Goal: Transaction & Acquisition: Purchase product/service

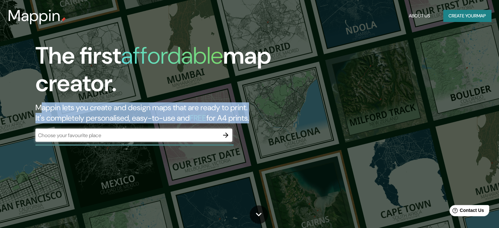
drag, startPoint x: 40, startPoint y: 106, endPoint x: 267, endPoint y: 122, distance: 228.2
click at [267, 122] on h2 "Mappin lets you create and design maps that are ready to print. It's completely…" at bounding box center [160, 112] width 250 height 21
click at [207, 110] on h2 "Mappin lets you create and design maps that are ready to print. It's completely…" at bounding box center [160, 112] width 250 height 21
drag, startPoint x: 40, startPoint y: 108, endPoint x: 241, endPoint y: 127, distance: 202.0
click at [259, 119] on div "The first affordable map creator. Mappin lets you create and design maps that a…" at bounding box center [159, 95] width 299 height 106
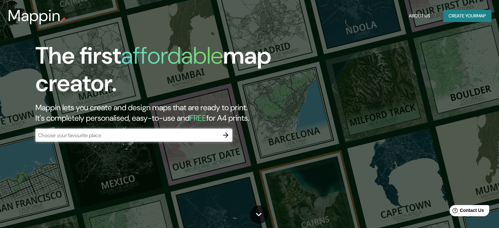
click at [208, 135] on input "text" at bounding box center [127, 136] width 184 height 8
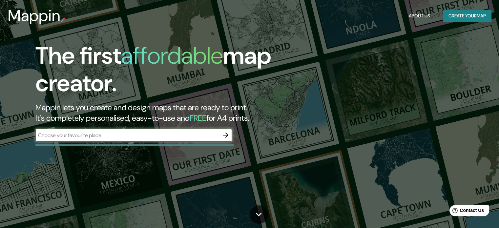
click at [139, 135] on input "text" at bounding box center [127, 136] width 184 height 8
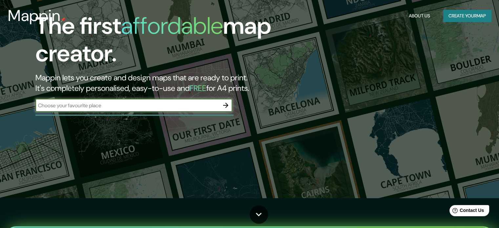
scroll to position [33, 0]
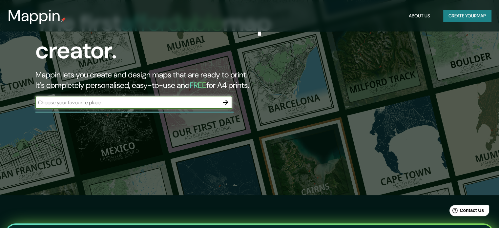
click at [115, 106] on div "​" at bounding box center [133, 102] width 197 height 13
type input "pachuca"
click at [228, 100] on icon "button" at bounding box center [226, 102] width 8 height 8
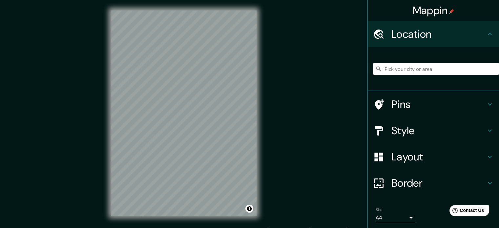
click at [399, 67] on input "Pick your city or area" at bounding box center [436, 69] width 126 height 12
click at [395, 63] on div at bounding box center [436, 68] width 126 height 33
click at [396, 69] on input "Pick your city or area" at bounding box center [436, 69] width 126 height 12
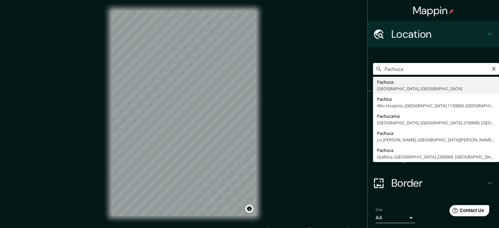
drag, startPoint x: 412, startPoint y: 88, endPoint x: 409, endPoint y: 85, distance: 3.9
type input "Pachuca, [GEOGRAPHIC_DATA], [GEOGRAPHIC_DATA]"
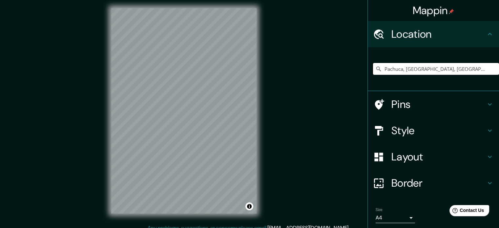
scroll to position [1, 0]
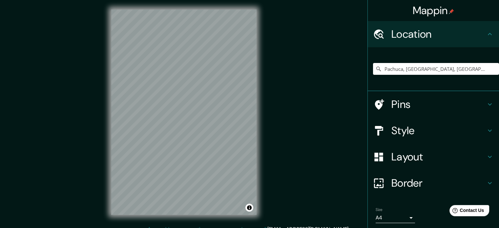
click at [402, 109] on h4 "Pins" at bounding box center [438, 104] width 94 height 13
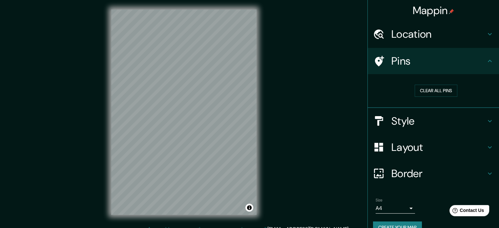
click at [457, 120] on h4 "Style" at bounding box center [438, 120] width 94 height 13
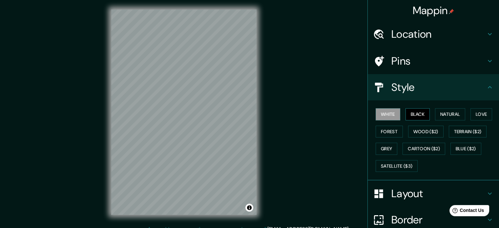
drag, startPoint x: 410, startPoint y: 113, endPoint x: 405, endPoint y: 113, distance: 4.9
click at [405, 113] on button "Black" at bounding box center [417, 114] width 25 height 12
click at [439, 112] on button "Natural" at bounding box center [450, 114] width 30 height 12
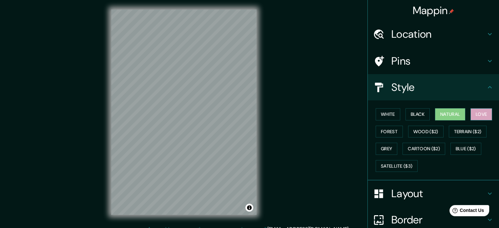
click at [474, 113] on button "Love" at bounding box center [481, 114] width 22 height 12
click at [469, 131] on button "Terrain ($2)" at bounding box center [468, 132] width 38 height 12
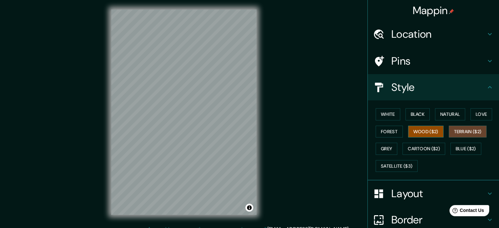
click at [431, 133] on button "Wood ($2)" at bounding box center [425, 132] width 35 height 12
click at [386, 134] on button "Forest" at bounding box center [389, 132] width 27 height 12
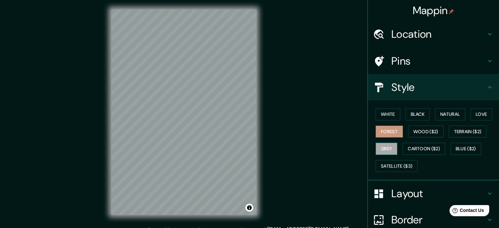
click at [387, 147] on button "Grey" at bounding box center [387, 149] width 22 height 12
click at [414, 145] on button "Cartoon ($2)" at bounding box center [423, 149] width 43 height 12
click at [413, 145] on button "Cartoon ($2)" at bounding box center [423, 149] width 43 height 12
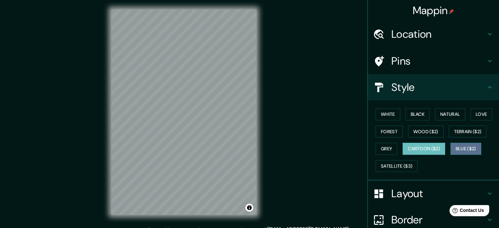
click at [455, 146] on button "Blue ($2)" at bounding box center [465, 149] width 31 height 12
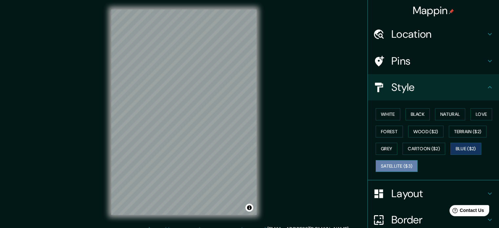
click at [408, 162] on button "Satellite ($3)" at bounding box center [397, 166] width 42 height 12
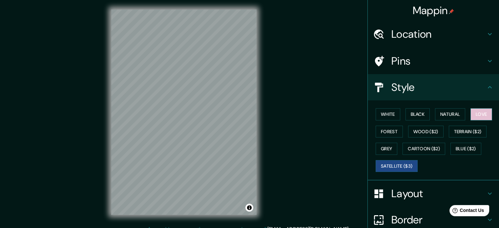
click at [483, 113] on button "Love" at bounding box center [481, 114] width 22 height 12
click at [479, 113] on button "Love" at bounding box center [481, 114] width 22 height 12
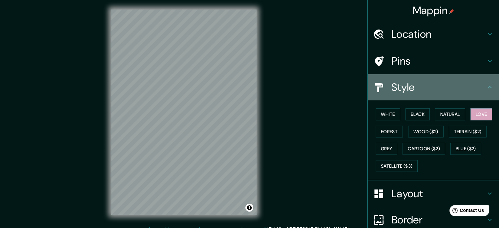
click at [478, 93] on h4 "Style" at bounding box center [438, 87] width 94 height 13
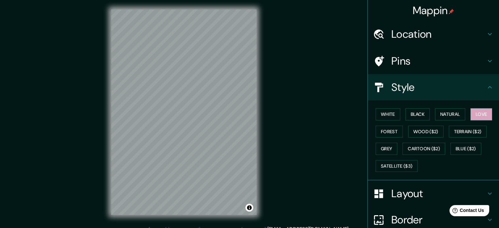
click at [488, 86] on div "Style" at bounding box center [433, 87] width 131 height 26
click at [446, 187] on h4 "Layout" at bounding box center [438, 193] width 94 height 13
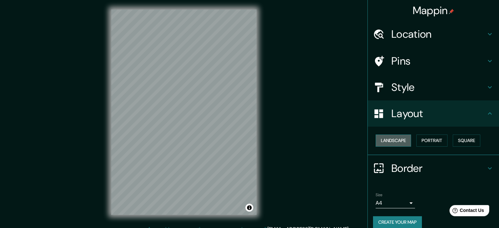
click at [392, 139] on button "Landscape" at bounding box center [393, 140] width 35 height 12
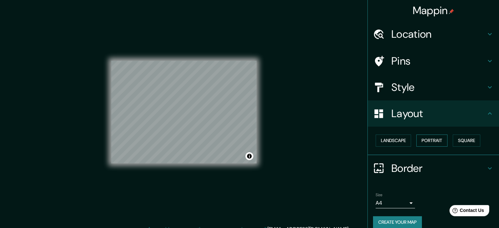
click at [434, 141] on button "Portrait" at bounding box center [431, 140] width 31 height 12
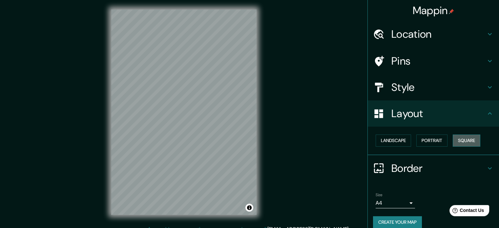
click at [454, 139] on button "Square" at bounding box center [467, 140] width 28 height 12
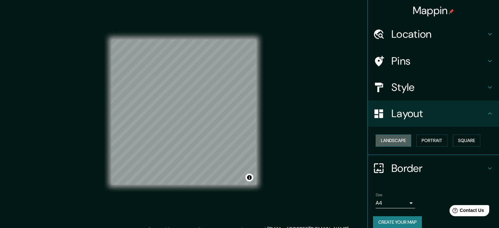
click at [400, 145] on button "Landscape" at bounding box center [393, 140] width 35 height 12
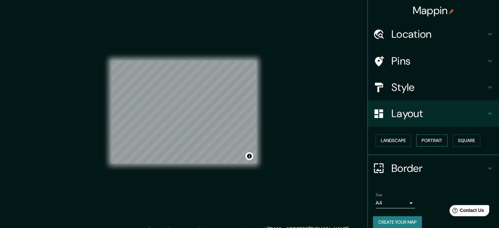
drag, startPoint x: 405, startPoint y: 139, endPoint x: 426, endPoint y: 140, distance: 21.0
click at [405, 139] on button "Landscape" at bounding box center [393, 140] width 35 height 12
drag, startPoint x: 429, startPoint y: 139, endPoint x: 449, endPoint y: 139, distance: 20.0
click at [430, 139] on button "Portrait" at bounding box center [431, 140] width 31 height 12
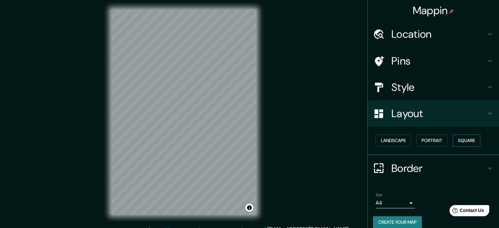
click at [453, 138] on button "Square" at bounding box center [467, 140] width 28 height 12
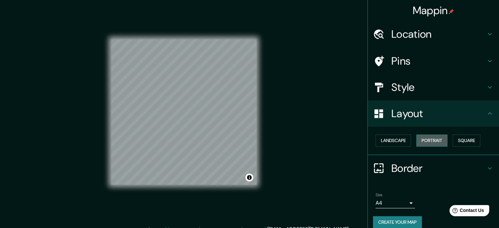
click at [425, 142] on button "Portrait" at bounding box center [431, 140] width 31 height 12
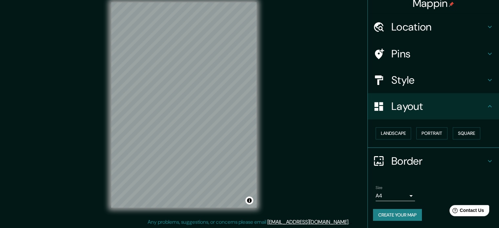
scroll to position [9, 0]
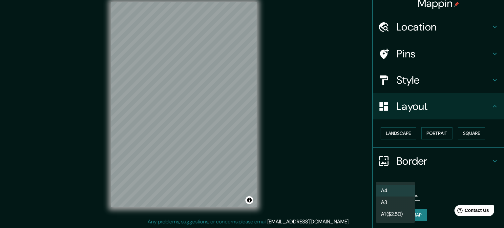
click at [405, 195] on body "Mappin Location [GEOGRAPHIC_DATA], [GEOGRAPHIC_DATA], [GEOGRAPHIC_DATA] Pins St…" at bounding box center [252, 105] width 504 height 228
click at [404, 201] on li "A3" at bounding box center [395, 202] width 39 height 12
click at [402, 197] on body "Mappin Location [GEOGRAPHIC_DATA], [GEOGRAPHIC_DATA], [GEOGRAPHIC_DATA] Pins St…" at bounding box center [252, 105] width 504 height 228
click at [401, 192] on li "A4" at bounding box center [395, 191] width 39 height 12
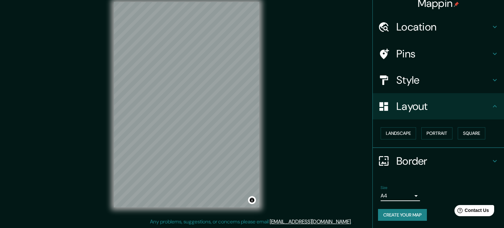
click at [407, 195] on body "Mappin Location [GEOGRAPHIC_DATA], [GEOGRAPHIC_DATA], [GEOGRAPHIC_DATA] Pins St…" at bounding box center [252, 105] width 504 height 228
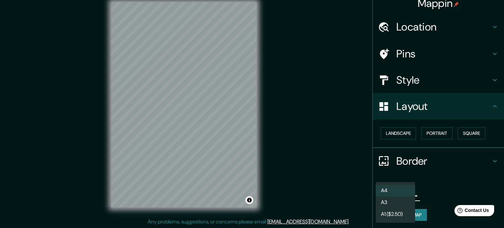
drag, startPoint x: 400, startPoint y: 202, endPoint x: 400, endPoint y: 198, distance: 3.9
click at [400, 202] on li "A3" at bounding box center [395, 202] width 39 height 12
type input "a4"
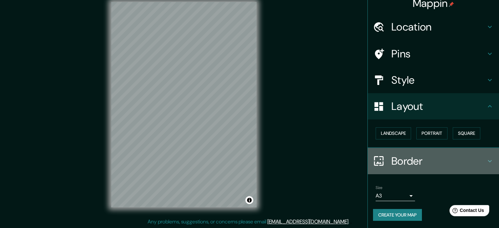
click at [431, 161] on h4 "Border" at bounding box center [438, 160] width 94 height 13
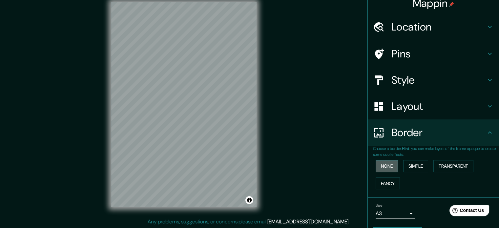
click at [391, 168] on button "None" at bounding box center [387, 166] width 22 height 12
click at [411, 166] on button "Simple" at bounding box center [415, 166] width 25 height 12
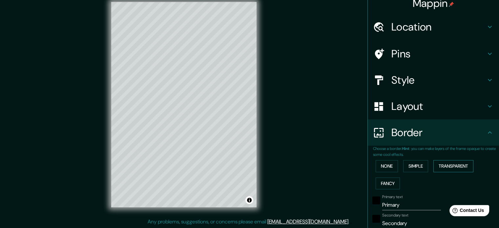
click at [441, 167] on button "Transparent" at bounding box center [453, 166] width 40 height 12
click at [392, 182] on button "Fancy" at bounding box center [388, 183] width 24 height 12
click at [390, 166] on button "None" at bounding box center [387, 166] width 22 height 12
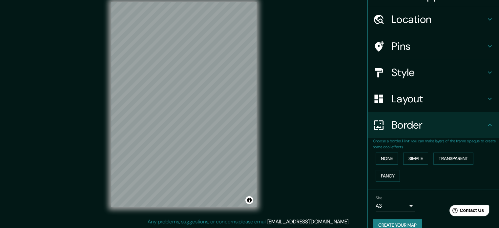
scroll to position [25, 0]
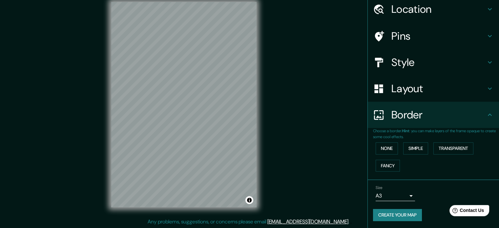
click at [398, 210] on button "Create your map" at bounding box center [397, 215] width 49 height 12
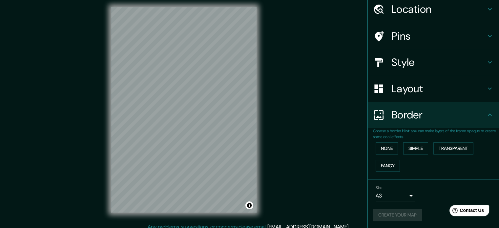
scroll to position [9, 0]
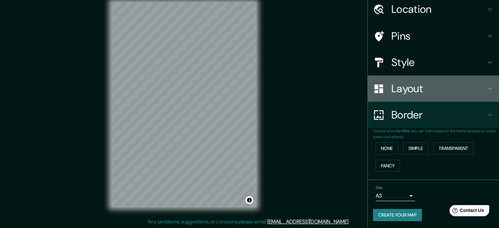
drag, startPoint x: 493, startPoint y: 95, endPoint x: 493, endPoint y: 78, distance: 16.7
click at [493, 78] on div "Layout" at bounding box center [433, 88] width 131 height 26
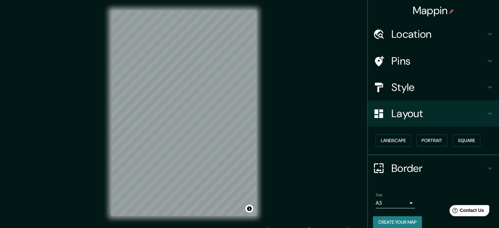
scroll to position [0, 0]
click at [435, 9] on h4 "Mappin" at bounding box center [434, 10] width 42 height 13
